Goal: Transaction & Acquisition: Download file/media

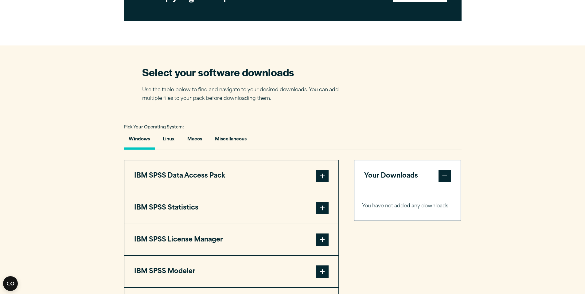
scroll to position [399, 0]
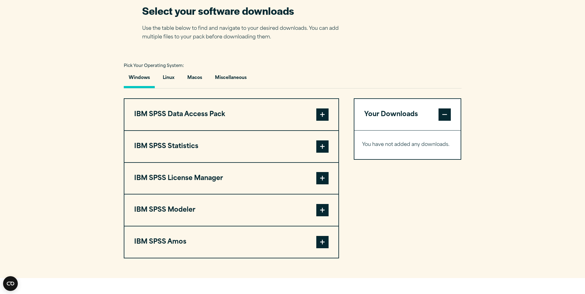
click at [320, 146] on span at bounding box center [322, 146] width 12 height 12
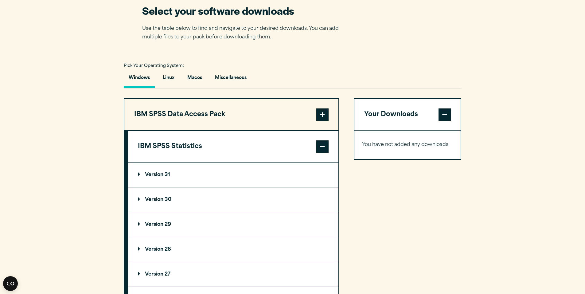
click at [141, 173] on p "Version 31" at bounding box center [154, 174] width 32 height 5
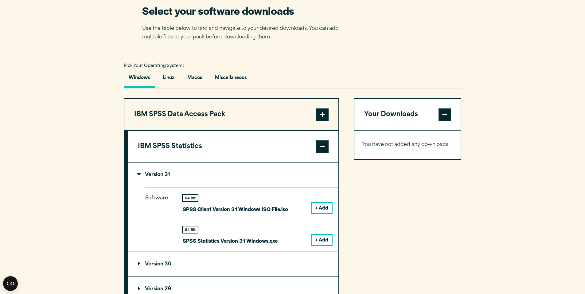
click at [324, 238] on button "+ Add" at bounding box center [322, 240] width 20 height 10
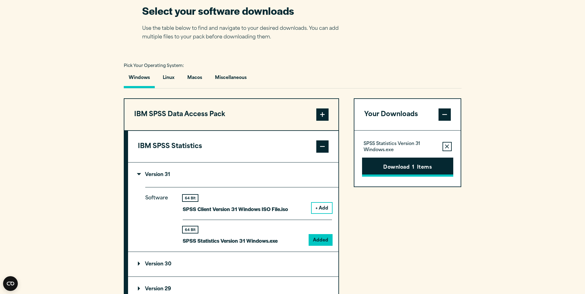
click at [415, 165] on button "Download 1 Items" at bounding box center [407, 167] width 91 height 19
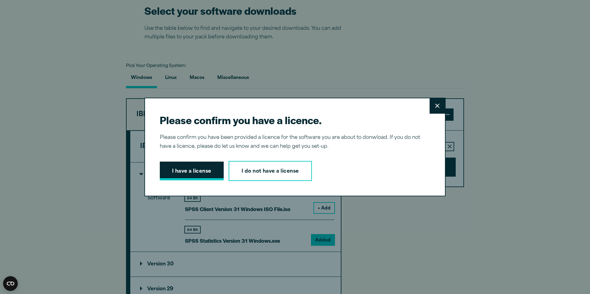
click at [200, 172] on button "I have a license" at bounding box center [192, 171] width 64 height 19
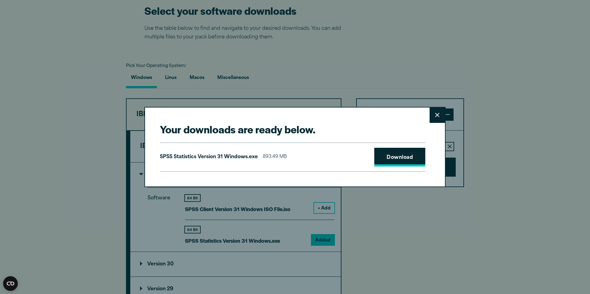
click at [393, 158] on link "Download" at bounding box center [399, 157] width 51 height 19
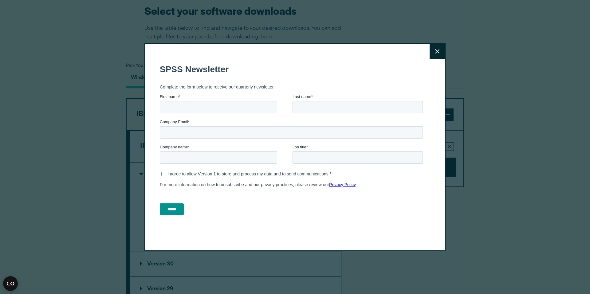
click at [219, 104] on input "First name *" at bounding box center [218, 107] width 117 height 12
click at [214, 103] on input "First name *" at bounding box center [218, 107] width 117 height 12
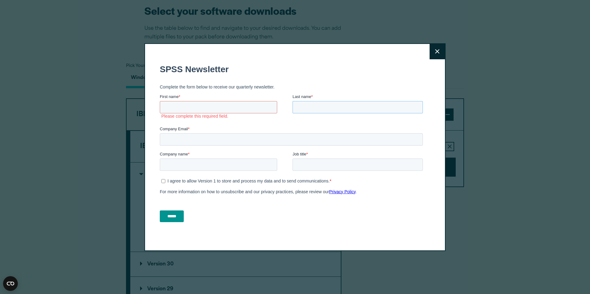
drag, startPoint x: 310, startPoint y: 105, endPoint x: 310, endPoint y: 109, distance: 3.7
click at [310, 109] on input "Last name *" at bounding box center [357, 107] width 130 height 12
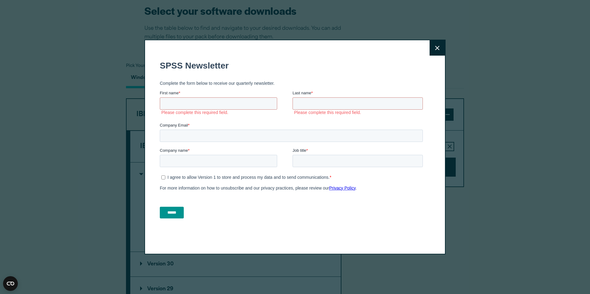
click at [211, 214] on div "******" at bounding box center [292, 213] width 265 height 22
click at [435, 49] on icon at bounding box center [437, 48] width 4 height 5
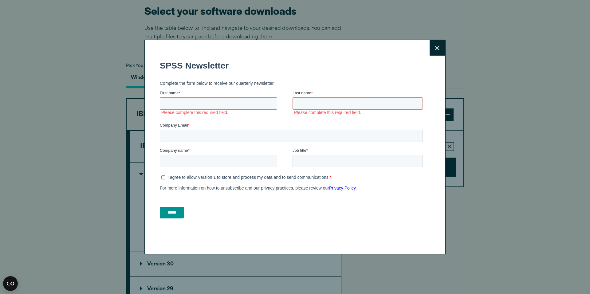
click at [437, 50] on icon at bounding box center [437, 48] width 4 height 4
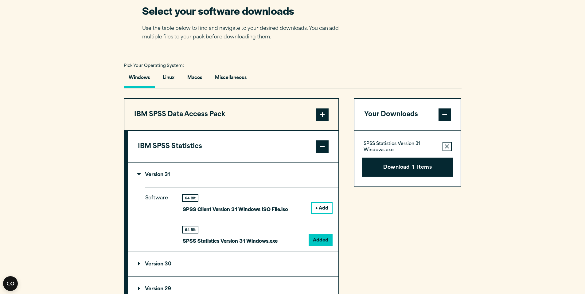
click at [112, 218] on section "Select your software downloads Use the table below to find and navigate to your…" at bounding box center [292, 238] width 585 height 508
click at [510, 115] on section "Select your software downloads Use the table below to find and navigate to your…" at bounding box center [292, 238] width 585 height 508
